Goal: Task Accomplishment & Management: Use online tool/utility

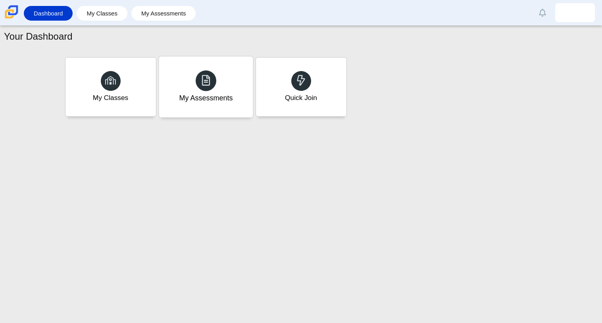
click at [204, 65] on div "My Assessments" at bounding box center [206, 86] width 94 height 61
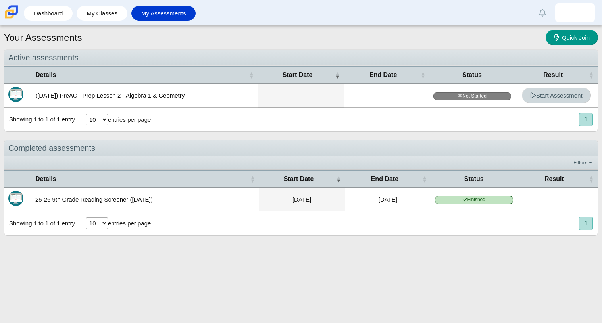
click at [555, 95] on span "Start Assessment" at bounding box center [556, 95] width 52 height 7
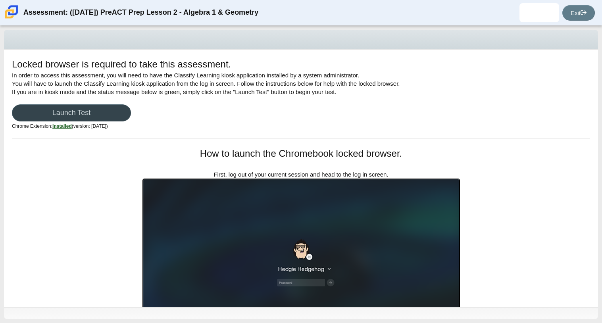
click at [80, 111] on link "Launch Test" at bounding box center [71, 112] width 119 height 17
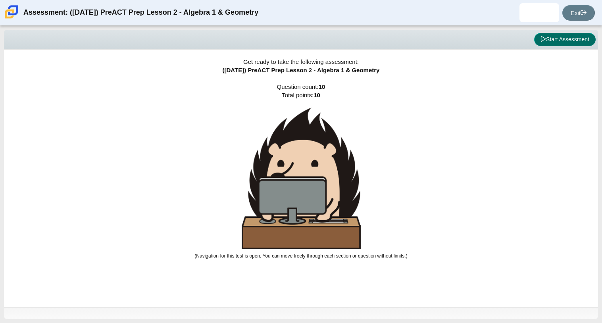
click at [562, 37] on button "Start Assessment" at bounding box center [564, 39] width 61 height 13
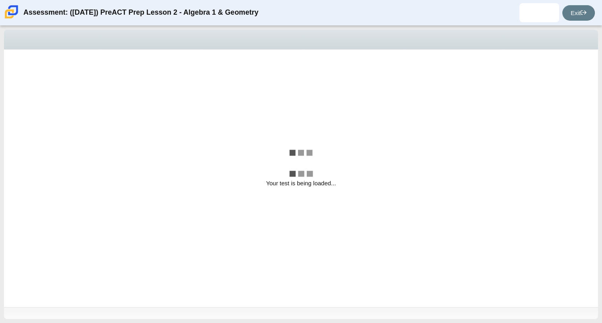
select select "bbf5d072-3e0b-44c4-9a12-6e7c9033f65b"
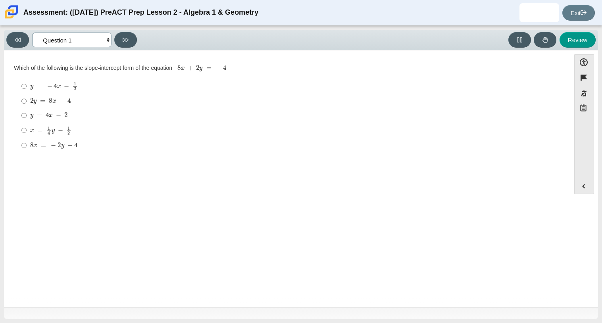
click at [72, 40] on select "Questions Question 1 Question 2 Question 3 Question 4 Question 5 Question 6 Que…" at bounding box center [71, 40] width 79 height 15
click at [160, 127] on div "x = 1 4 y − 1 2" at bounding box center [293, 130] width 526 height 9
click at [27, 127] on input "x = 1 4 y − 1 2 x = 1 4 y − 1 2" at bounding box center [23, 130] width 5 height 15
radio input "true"
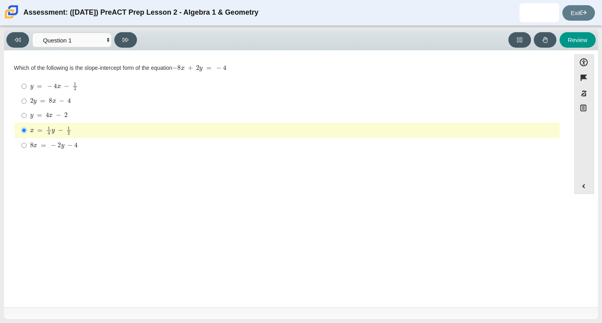
click at [66, 103] on mjx-c "Assessment items" at bounding box center [67, 103] width 2 height 0
click at [27, 102] on input "2 y = 8 x − 4 2 y = 8 x − 4" at bounding box center [23, 101] width 5 height 14
radio input "true"
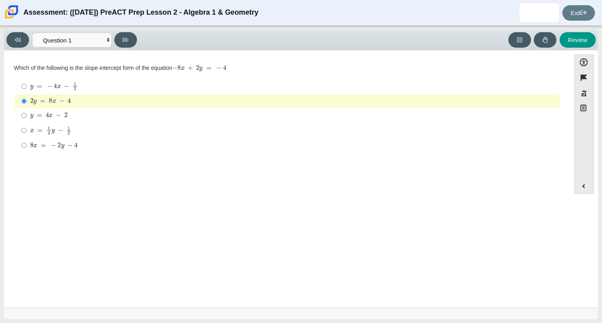
click at [68, 86] on mjx-c "Assessment items" at bounding box center [66, 86] width 5 height 4
click at [27, 86] on input "y = − 4 x − 1 2 y = − 4 x − 1 2" at bounding box center [23, 86] width 5 height 15
radio input "true"
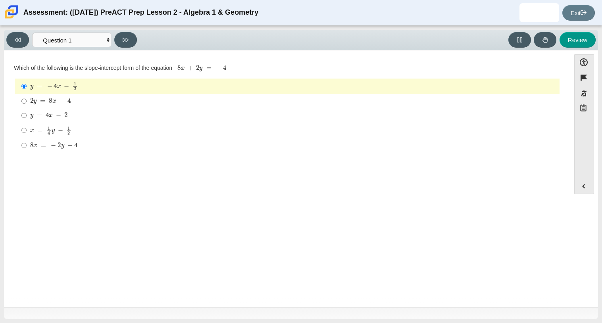
click at [58, 139] on mjx-container "8 x = − 2 y − 4" at bounding box center [53, 144] width 47 height 15
click at [27, 139] on input "8 x = − 2 y − 4 8 x = − 2 y − 4" at bounding box center [23, 145] width 5 height 14
radio input "true"
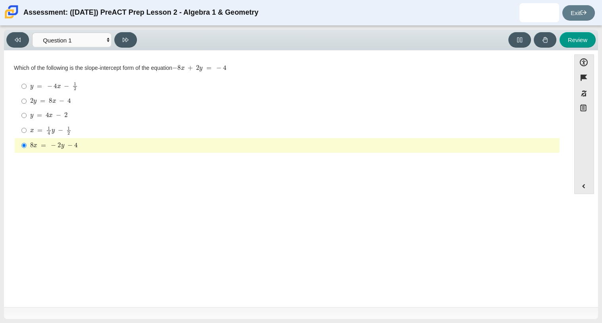
click at [58, 134] on mjx-math "Assessment items" at bounding box center [50, 130] width 41 height 9
click at [27, 134] on input "x = 1 4 y − 1 2 x = 1 4 y − 1 2" at bounding box center [23, 130] width 5 height 15
radio input "true"
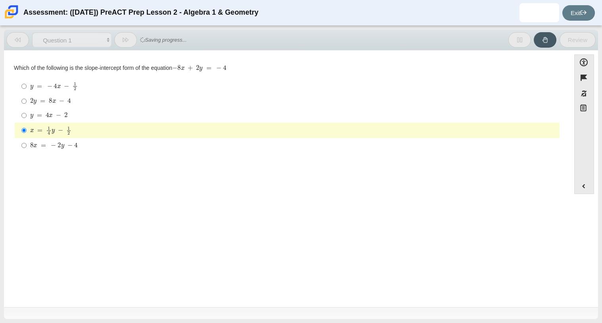
click at [65, 90] on mjx-math "Assessment items" at bounding box center [54, 86] width 48 height 9
click at [27, 90] on input "y = − 4 x − 1 2 y = − 4 x − 1 2" at bounding box center [23, 86] width 5 height 15
radio input "true"
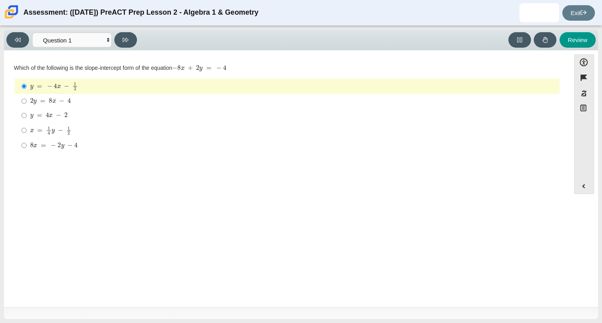
click at [141, 38] on div "Review" at bounding box center [368, 39] width 456 height 15
click at [137, 40] on button at bounding box center [125, 39] width 23 height 15
select select "ed62e223-81bd-4cbf-ab48-ab975844bd1f"
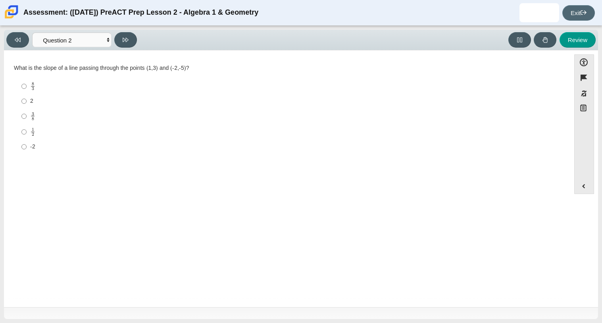
click at [574, 13] on link "Exit" at bounding box center [578, 12] width 33 height 15
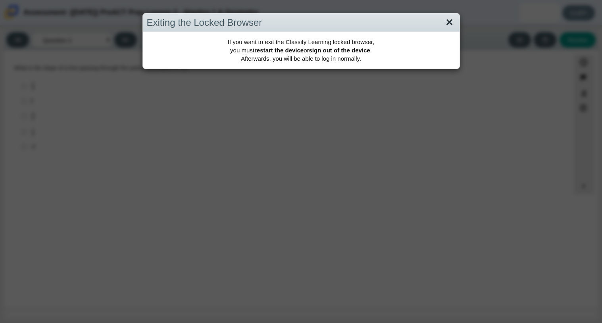
click at [451, 22] on link "Close" at bounding box center [449, 22] width 12 height 13
